Goal: Task Accomplishment & Management: Manage account settings

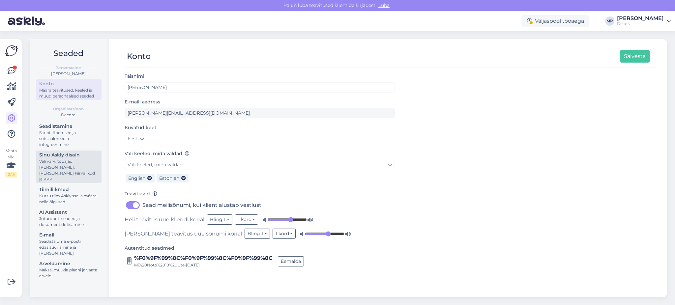
click at [72, 162] on div "Vali värv, tööajad, [PERSON_NAME], [PERSON_NAME] kiirvalikud ja KKK" at bounding box center [68, 171] width 59 height 24
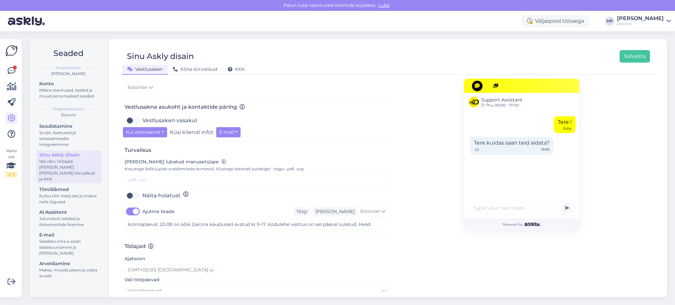
scroll to position [219, 0]
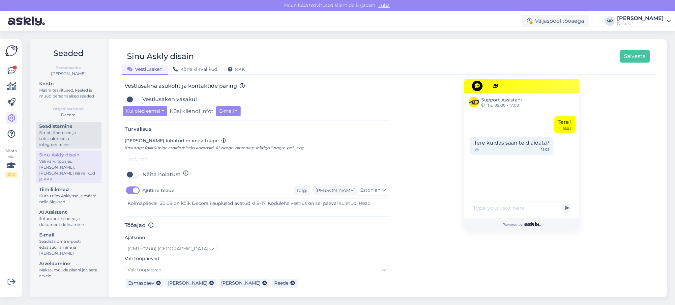
click at [70, 132] on div "Script, õpetused ja sotsiaalmeedia integreerimine" at bounding box center [68, 139] width 59 height 18
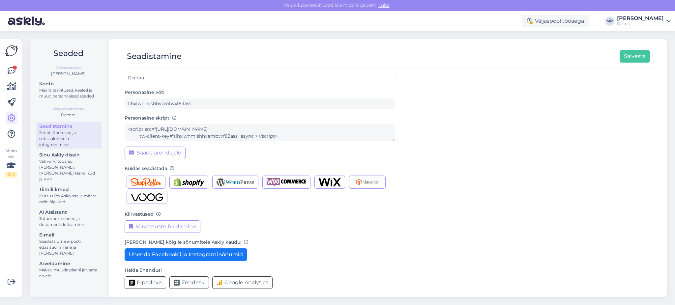
scroll to position [13, 0]
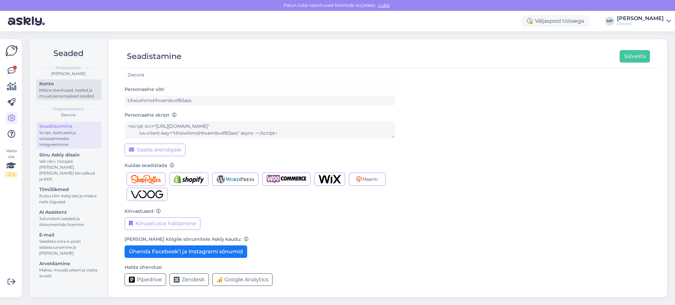
click at [72, 92] on div "Määra teavitused, keeled ja muud personaalsed seaded" at bounding box center [68, 93] width 59 height 12
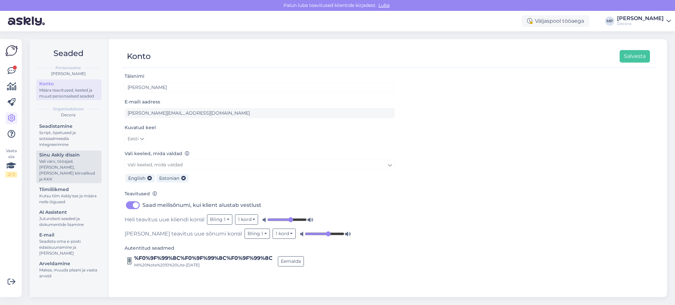
click at [69, 166] on div "Vali värv, tööajad, [PERSON_NAME], [PERSON_NAME] kiirvalikud ja KKK" at bounding box center [68, 171] width 59 height 24
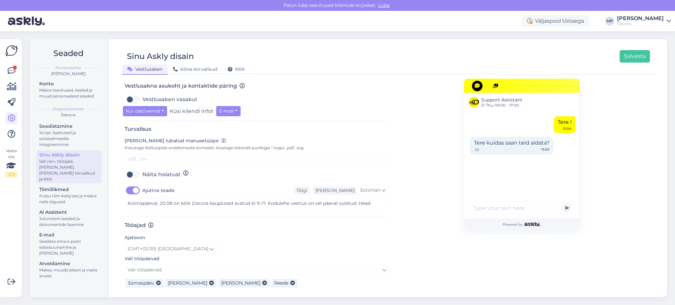
scroll to position [269, 0]
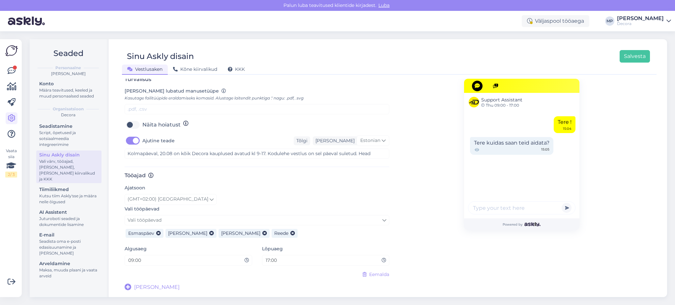
click at [262, 235] on icon at bounding box center [264, 233] width 5 height 5
click at [237, 234] on icon at bounding box center [239, 233] width 5 height 5
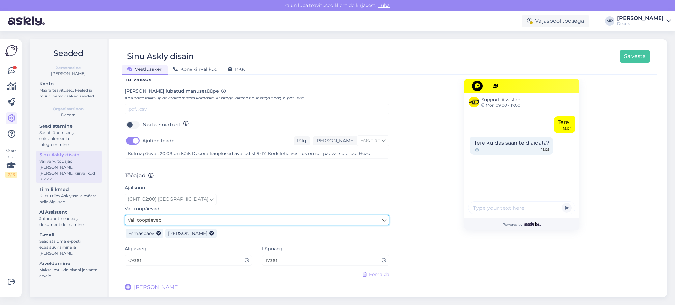
click at [210, 221] on link "Vali tööpäevad" at bounding box center [257, 220] width 265 height 10
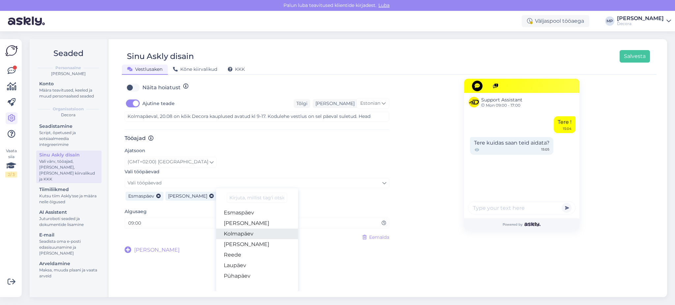
click at [243, 237] on link "Kolmapäev" at bounding box center [257, 234] width 82 height 11
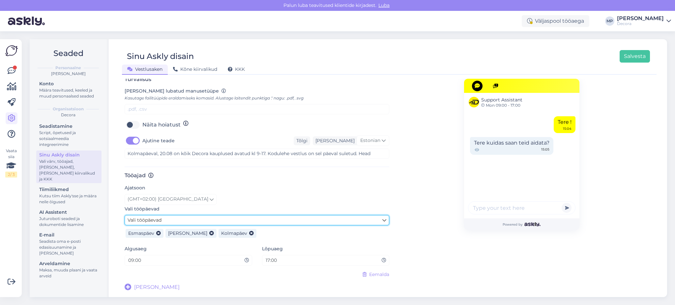
click at [221, 221] on link "Vali tööpäevad" at bounding box center [257, 220] width 265 height 10
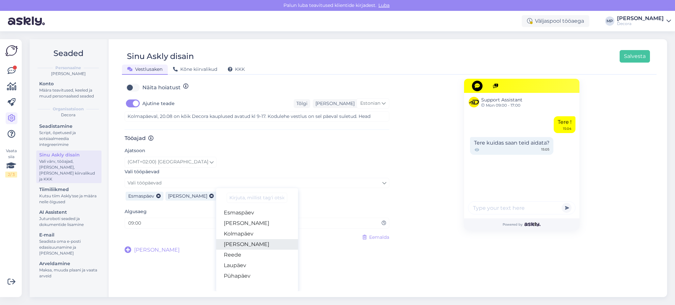
click at [244, 243] on link "[PERSON_NAME]" at bounding box center [257, 244] width 82 height 11
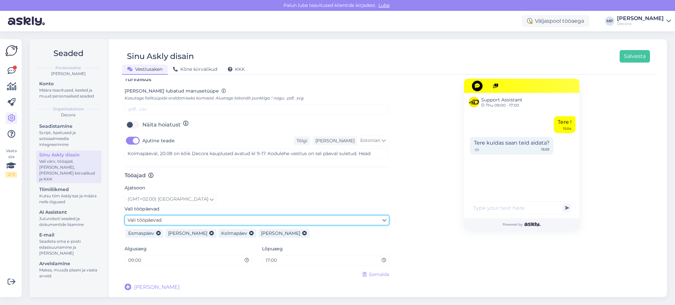
click at [247, 220] on link "Vali tööpäevad" at bounding box center [257, 220] width 265 height 10
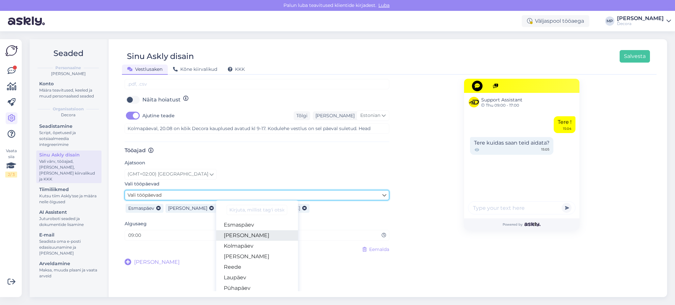
scroll to position [306, 0]
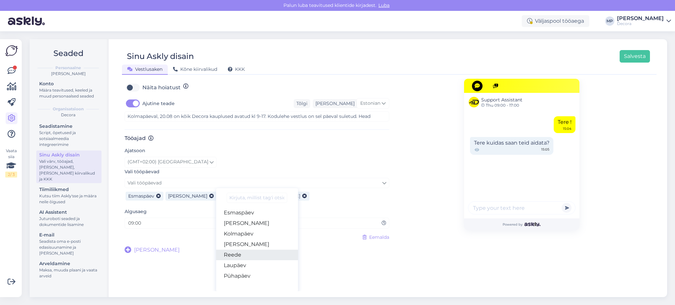
click at [254, 251] on link "Reede" at bounding box center [257, 255] width 82 height 11
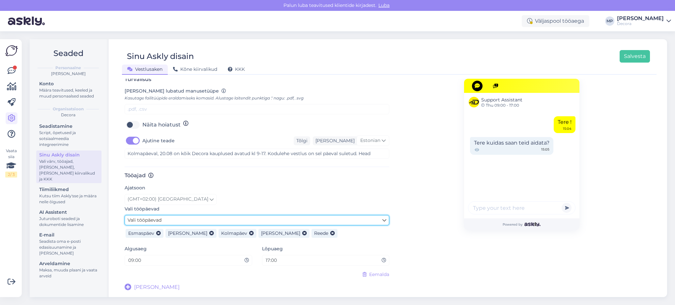
scroll to position [225, 0]
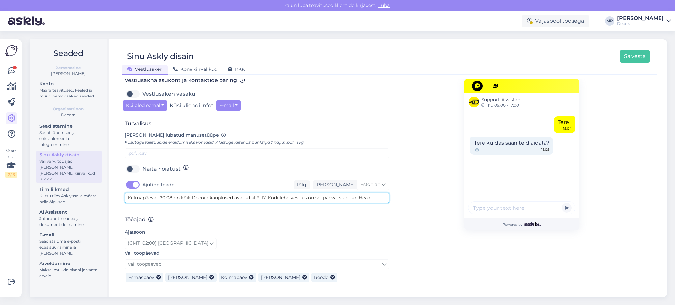
click at [238, 198] on textarea "Kolmapäeval, 20.08 on kõik Decora kauplused avatud kl 9-17. Kodulehe vestlus on…" at bounding box center [257, 198] width 265 height 10
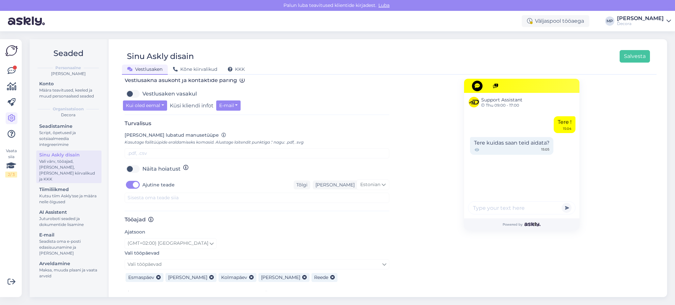
click at [629, 258] on div "Support Assistant Thu 09:00 - 17:00 Tere ! 15:04 Tere kuidas saan teid aidata? …" at bounding box center [521, 95] width 265 height 482
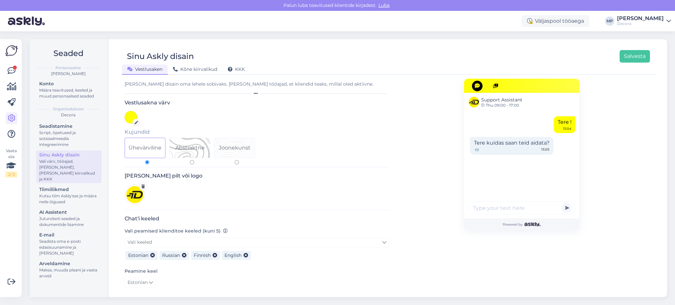
scroll to position [0, 0]
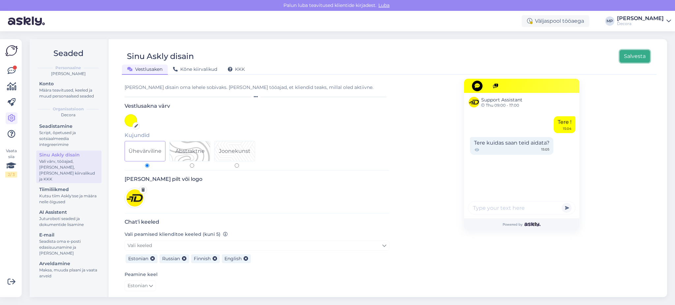
click at [626, 53] on button "Salvesta" at bounding box center [635, 56] width 30 height 13
